Goal: Information Seeking & Learning: Learn about a topic

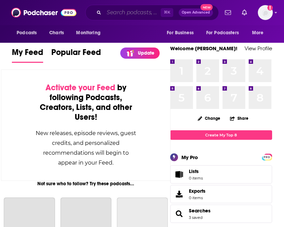
click at [128, 14] on input "Search podcasts, credits, & more..." at bounding box center [132, 12] width 57 height 11
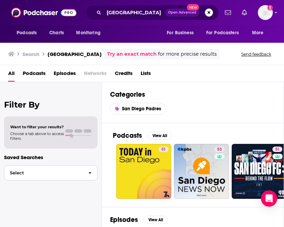
click at [88, 169] on span "button" at bounding box center [90, 173] width 14 height 15
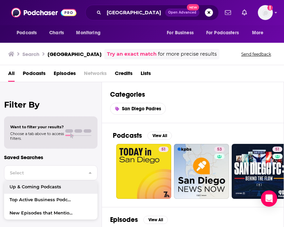
click at [203, 87] on div "Categories San Diego Padres" at bounding box center [193, 102] width 182 height 41
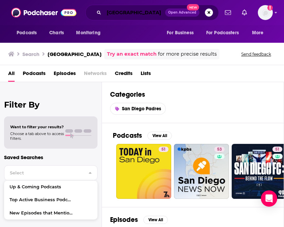
click at [107, 12] on input "[GEOGRAPHIC_DATA]" at bounding box center [134, 12] width 61 height 11
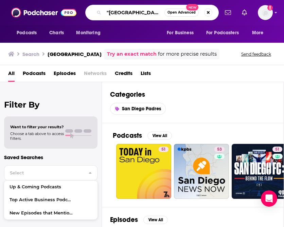
click at [140, 11] on input ""[GEOGRAPHIC_DATA]" at bounding box center [134, 12] width 60 height 11
type input ""[GEOGRAPHIC_DATA]""
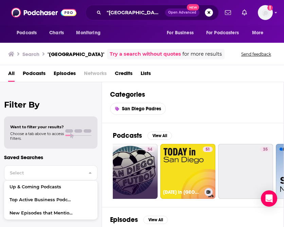
scroll to position [0, 74]
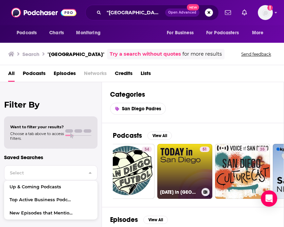
click at [193, 168] on link "51 [DATE] in [GEOGRAPHIC_DATA]" at bounding box center [184, 171] width 55 height 55
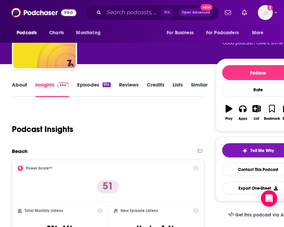
scroll to position [16, 0]
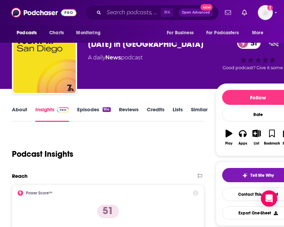
click at [93, 113] on link "Episodes 914" at bounding box center [93, 114] width 33 height 16
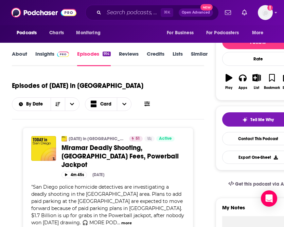
scroll to position [89, 0]
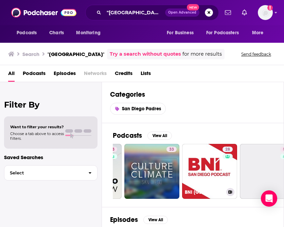
scroll to position [0, 314]
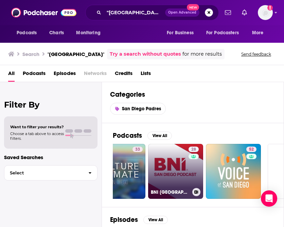
click at [168, 153] on link "28 BNI [GEOGRAPHIC_DATA] Podcast" at bounding box center [175, 171] width 55 height 55
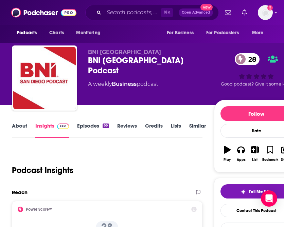
click at [83, 128] on link "Episodes 99" at bounding box center [93, 131] width 32 height 16
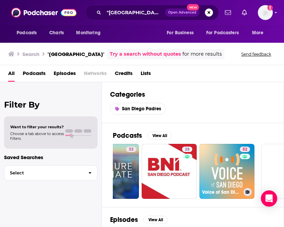
scroll to position [1, 0]
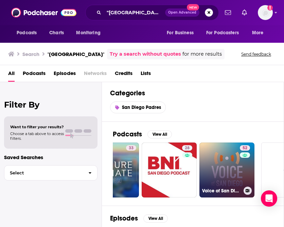
click at [212, 152] on link "52 Voice of San Diego Podcast" at bounding box center [226, 170] width 55 height 55
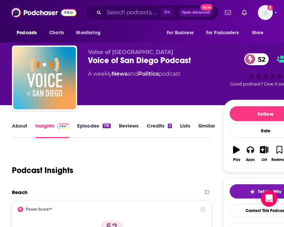
click at [90, 128] on link "Episodes 718" at bounding box center [93, 131] width 33 height 16
click at [115, 15] on input "Search podcasts, credits, & more..." at bounding box center [132, 12] width 57 height 11
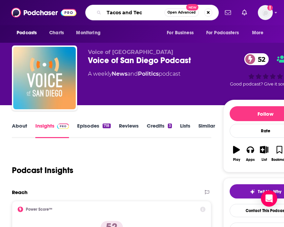
type input "Tacos and Tech"
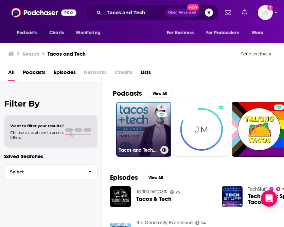
click at [140, 126] on link "41 Tacos and Tech Podcast" at bounding box center [143, 129] width 55 height 55
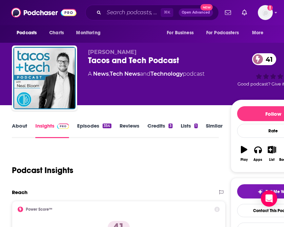
click at [90, 127] on link "Episodes 354" at bounding box center [94, 131] width 34 height 16
click at [24, 128] on link "About" at bounding box center [19, 131] width 15 height 16
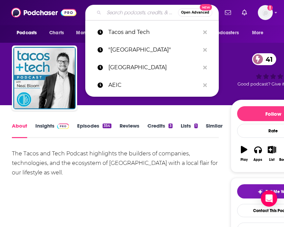
click at [116, 15] on input "Search podcasts, credits, & more..." at bounding box center [141, 12] width 74 height 11
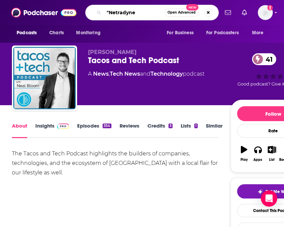
type input ""Netradyne""
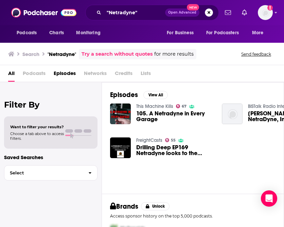
click at [152, 112] on span "105. A Netradyne in Every Garage" at bounding box center [174, 117] width 77 height 12
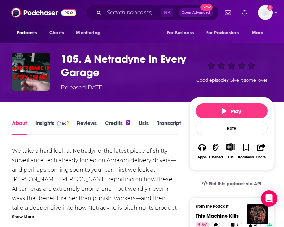
scroll to position [24, 0]
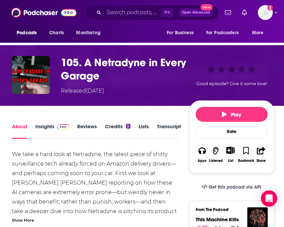
click at [51, 128] on link "Insights" at bounding box center [52, 131] width 34 height 16
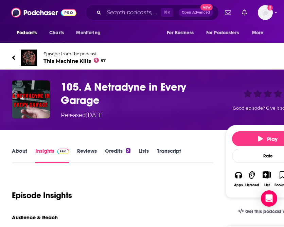
click at [90, 152] on link "Reviews" at bounding box center [87, 156] width 20 height 16
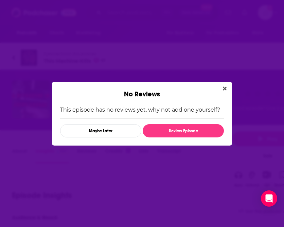
click at [221, 88] on button "Close" at bounding box center [224, 88] width 9 height 8
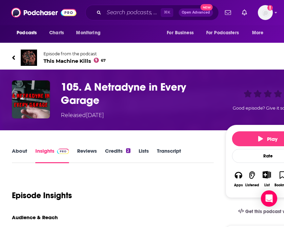
click at [80, 86] on h3 "105. A Netradyne in Every Garage" at bounding box center [142, 93] width 162 height 26
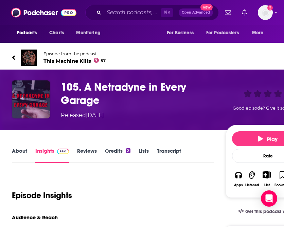
click at [30, 102] on img "105. A Netradyne in Every Garage" at bounding box center [31, 99] width 38 height 38
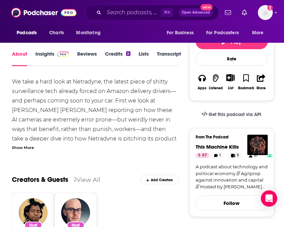
scroll to position [52, 0]
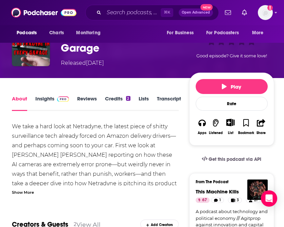
click at [47, 101] on link "Insights" at bounding box center [52, 103] width 34 height 16
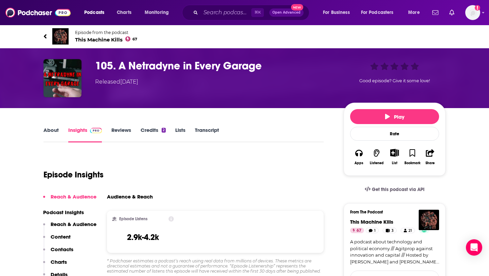
click at [46, 35] on icon at bounding box center [45, 36] width 3 height 4
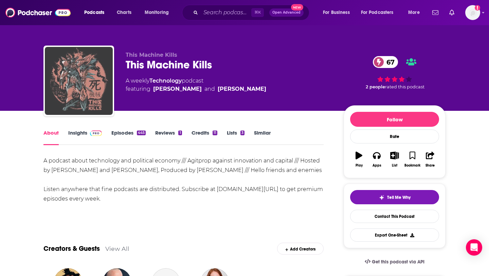
click at [86, 71] on img "This Machine Kills" at bounding box center [79, 81] width 68 height 68
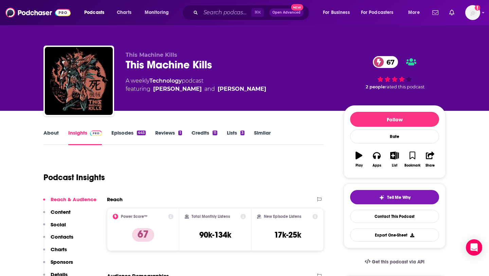
click at [119, 134] on link "Episodes 445" at bounding box center [128, 137] width 34 height 16
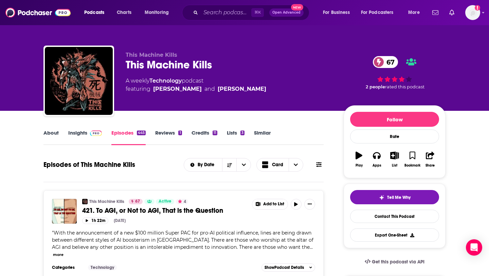
click at [54, 133] on link "About" at bounding box center [50, 137] width 15 height 16
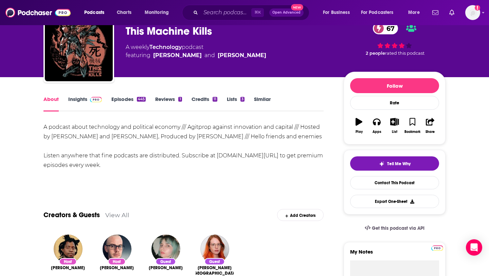
scroll to position [9, 0]
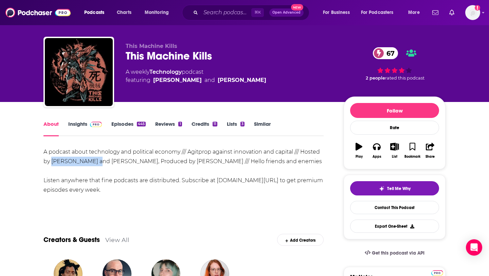
drag, startPoint x: 51, startPoint y: 161, endPoint x: 96, endPoint y: 164, distance: 45.6
click at [97, 163] on div "A podcast about technology and political economy /// Agitprop against innovatio…" at bounding box center [183, 171] width 280 height 48
copy div "[PERSON_NAME]"
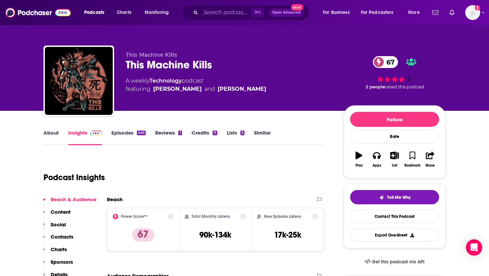
scroll to position [13, 0]
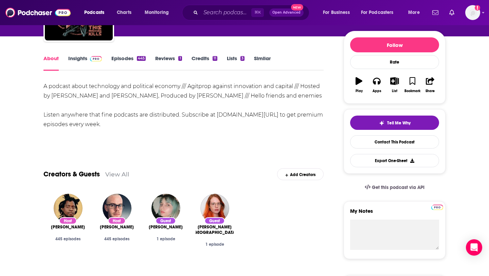
scroll to position [75, 0]
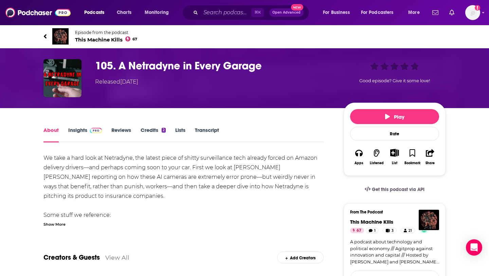
click at [47, 37] on link "Episode from the podcast This Machine Kills 67" at bounding box center [244, 36] width 402 height 16
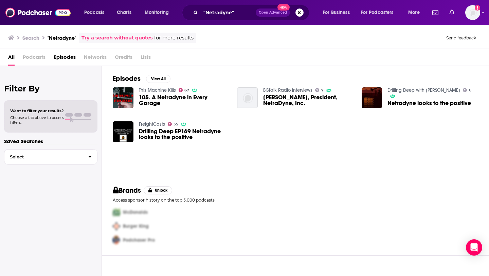
click at [147, 139] on div "Drilling Deep EP169 Netradyne looks to the positive" at bounding box center [184, 135] width 90 height 14
click at [149, 132] on span "Drilling Deep EP169 Netradyne looks to the positive" at bounding box center [184, 134] width 90 height 12
click at [283, 97] on div "Drilling Deep with [PERSON_NAME] 6 Netradyne looks to the positive" at bounding box center [432, 97] width 90 height 21
click at [283, 101] on span "Netradyne looks to the positive" at bounding box center [428, 103] width 83 height 6
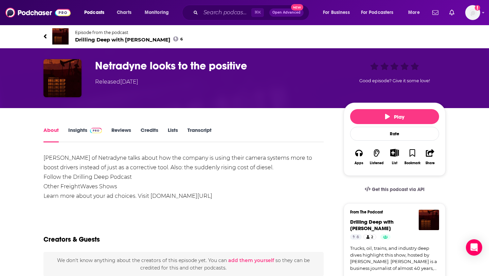
click at [44, 35] on icon at bounding box center [44, 36] width 3 height 7
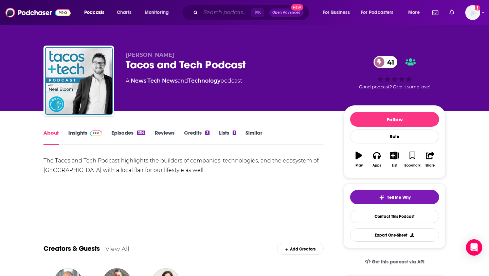
click at [203, 9] on input "Search podcasts, credits, & more..." at bounding box center [226, 12] width 51 height 11
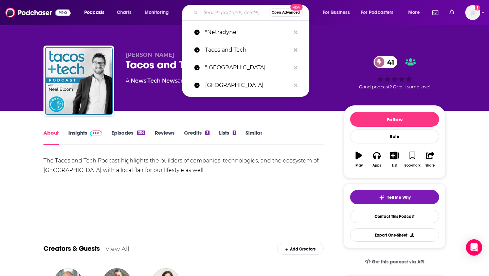
type input ":"
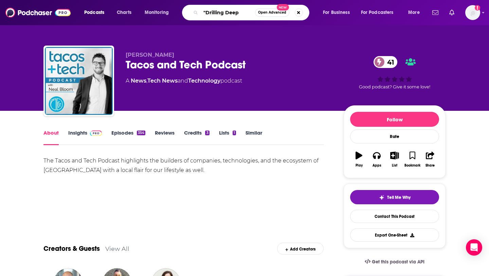
type input ""Drilling Deep""
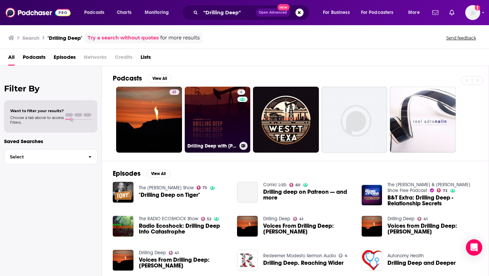
click at [206, 118] on link "6 Drilling Deep with [PERSON_NAME]" at bounding box center [218, 120] width 66 height 66
